Goal: Task Accomplishment & Management: Use online tool/utility

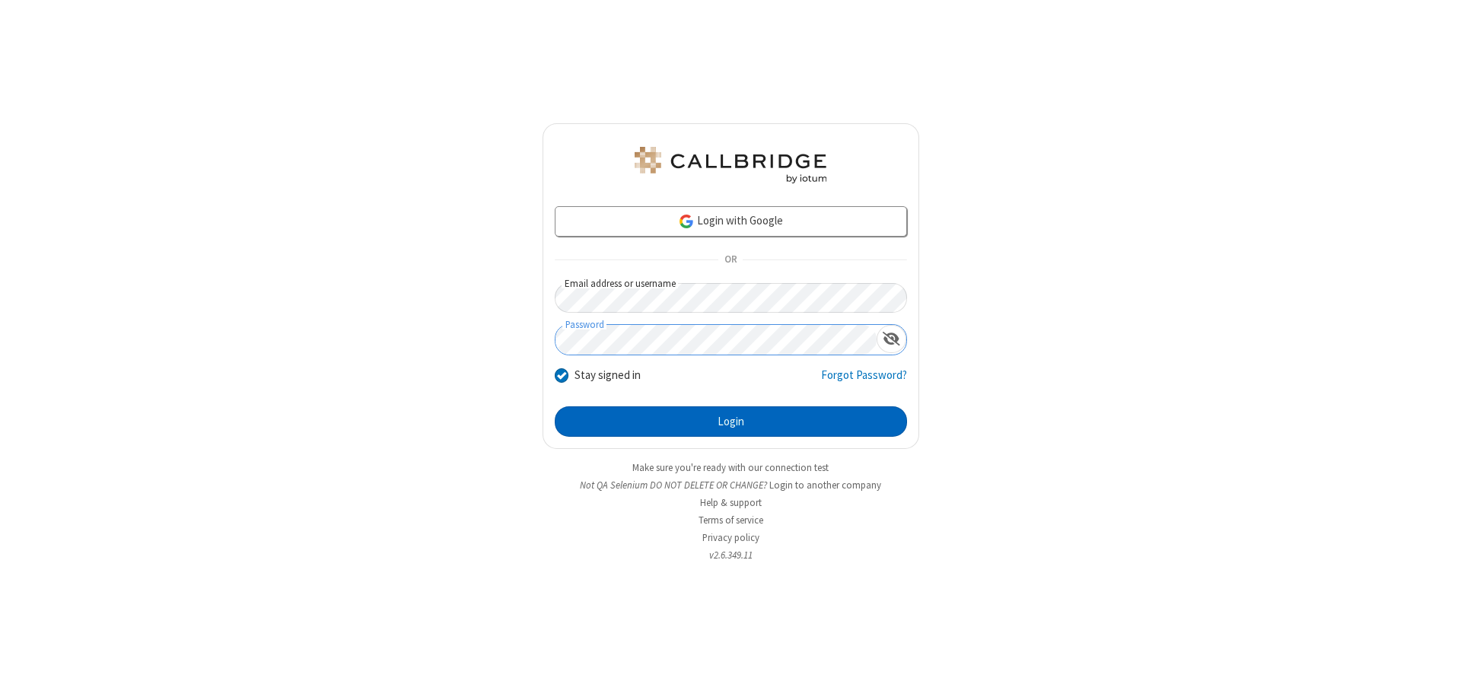
click at [731, 422] on button "Login" at bounding box center [731, 421] width 352 height 30
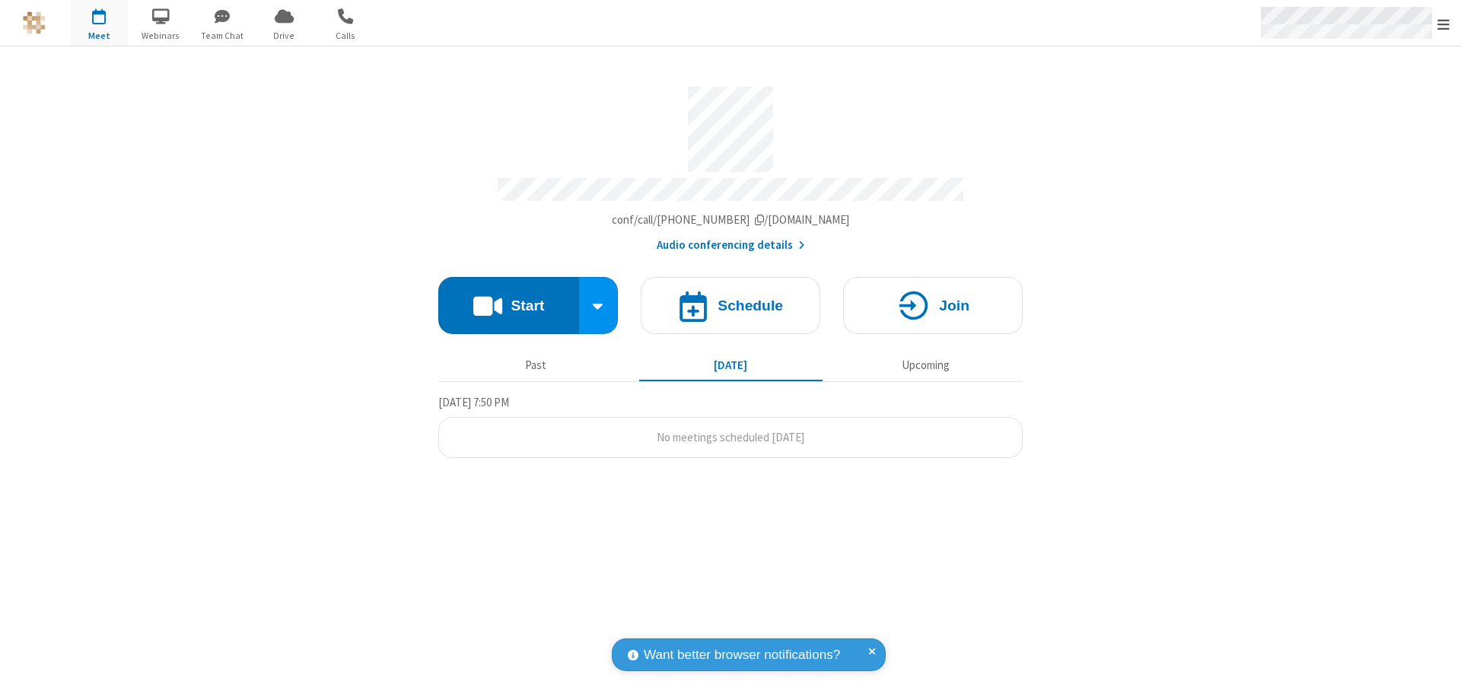
click at [1444, 24] on span "Open menu" at bounding box center [1443, 24] width 12 height 15
click at [284, 35] on span "Drive" at bounding box center [284, 36] width 57 height 14
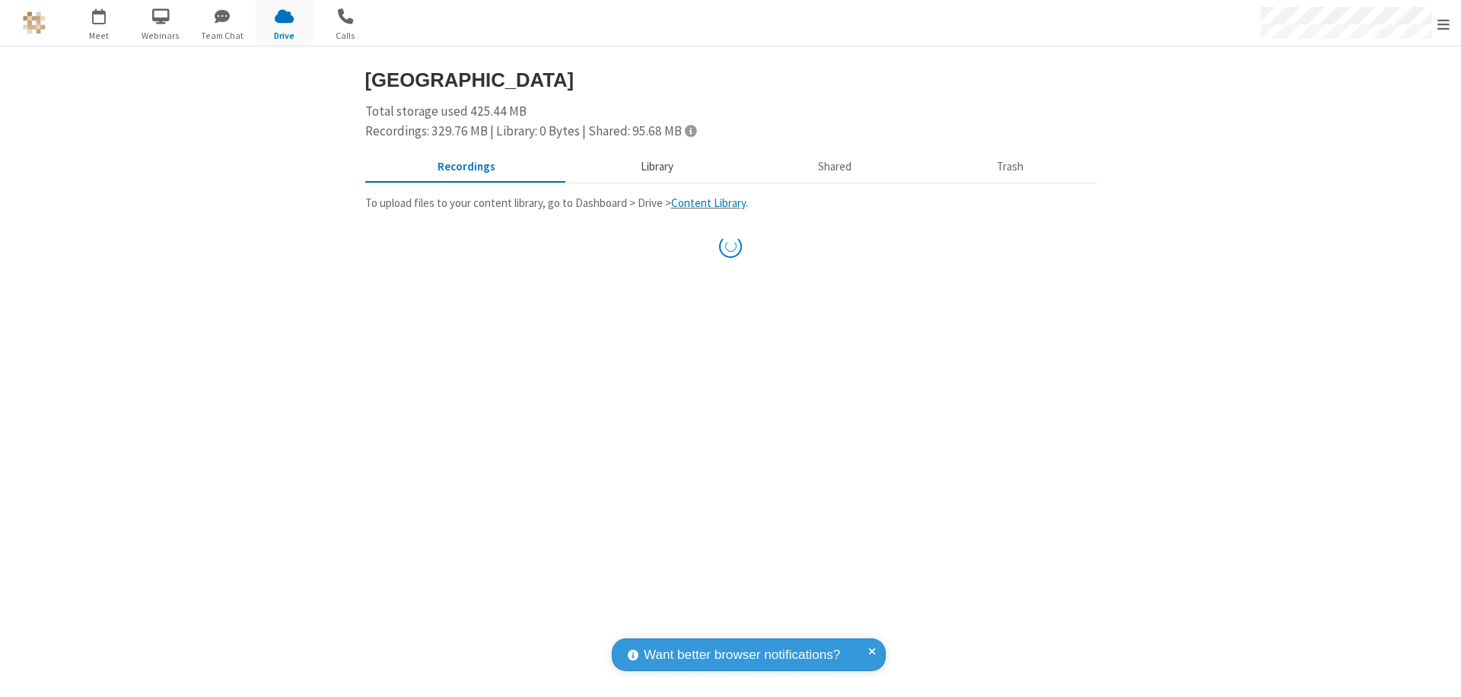
click at [649, 167] on button "Library" at bounding box center [657, 167] width 178 height 29
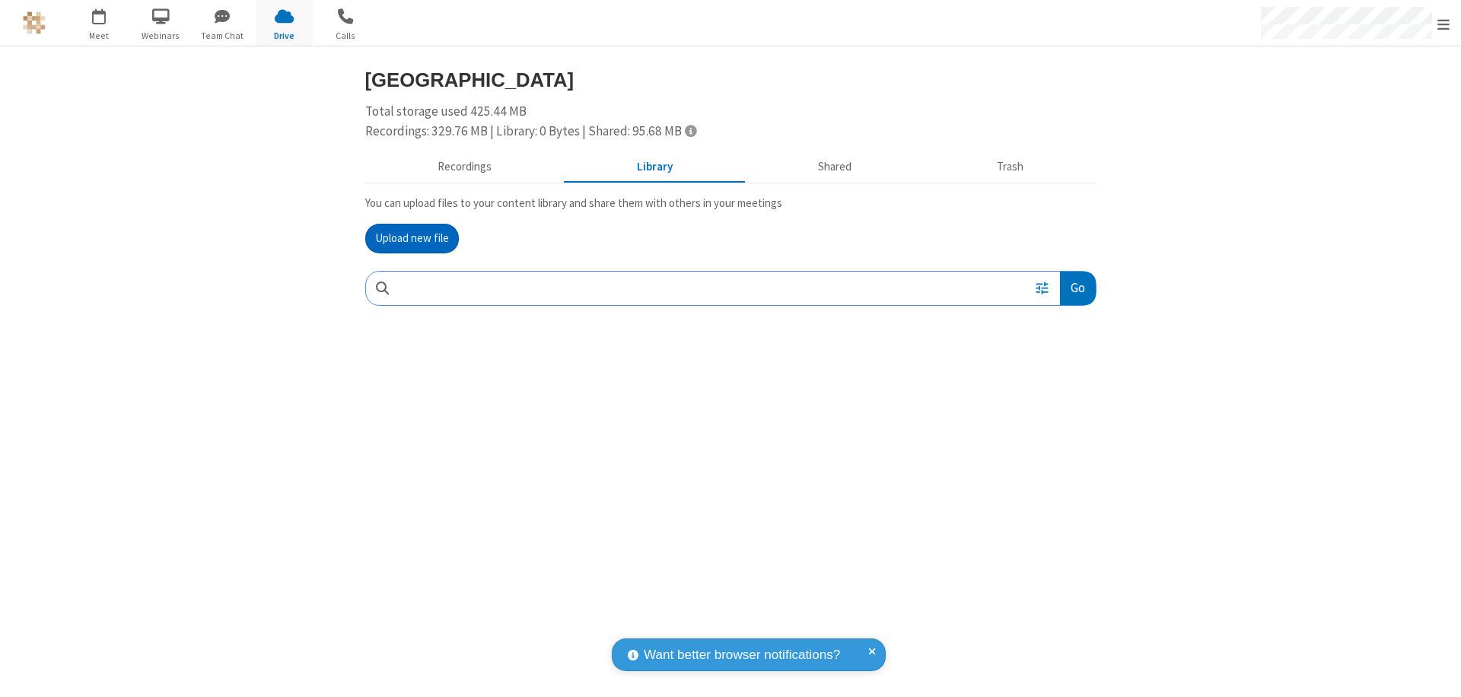
click at [412, 238] on button "Upload new file" at bounding box center [412, 239] width 94 height 30
click at [1065, 388] on span "Move to trash" at bounding box center [1065, 388] width 11 height 14
